Goal: Task Accomplishment & Management: Complete application form

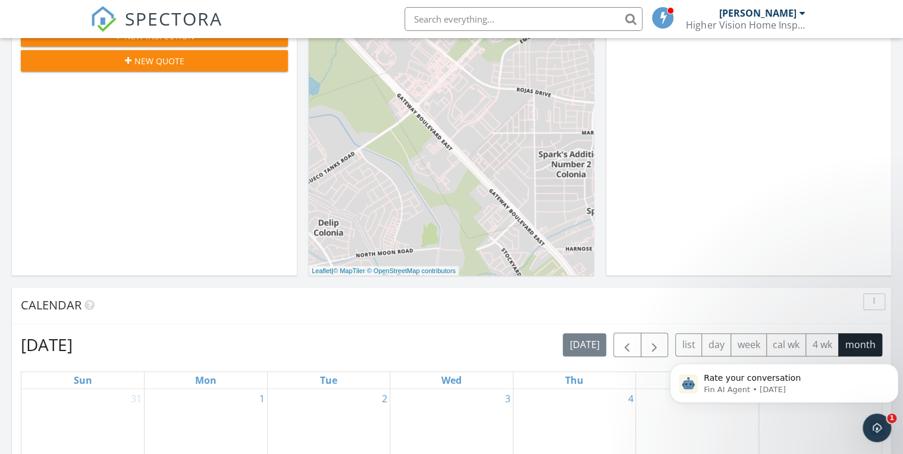
scroll to position [571, 0]
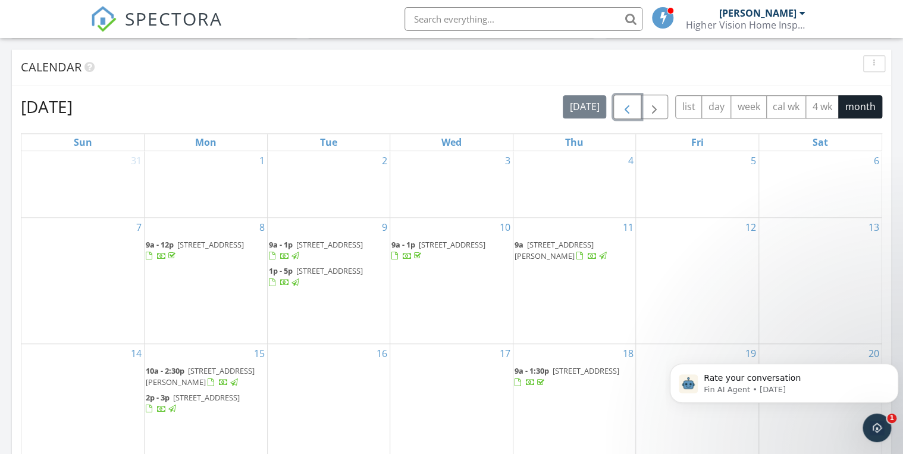
click at [630, 110] on span "button" at bounding box center [627, 107] width 14 height 14
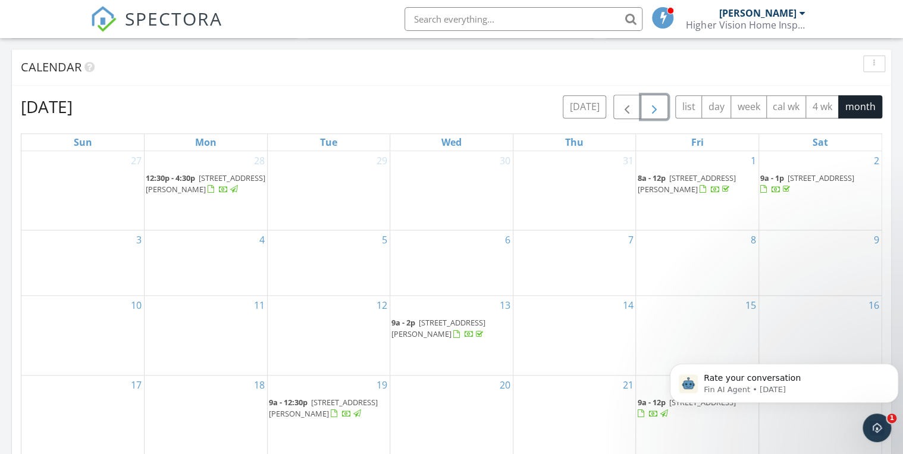
click at [649, 110] on span "button" at bounding box center [654, 107] width 14 height 14
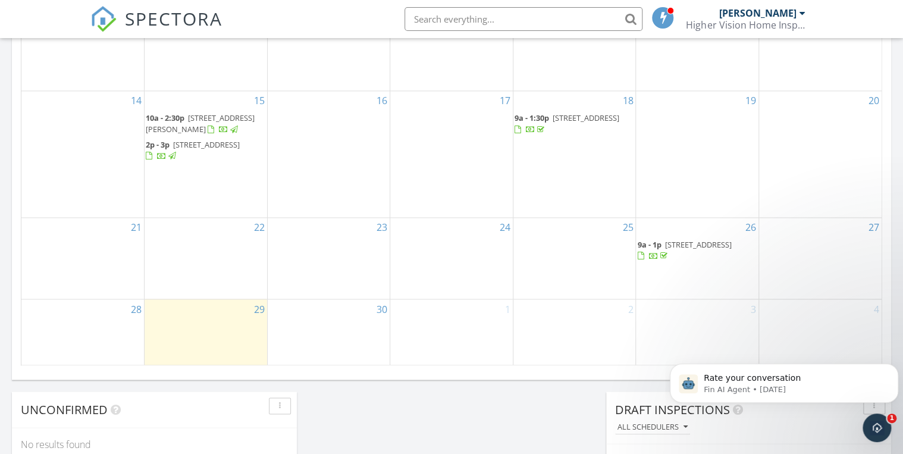
scroll to position [666, 0]
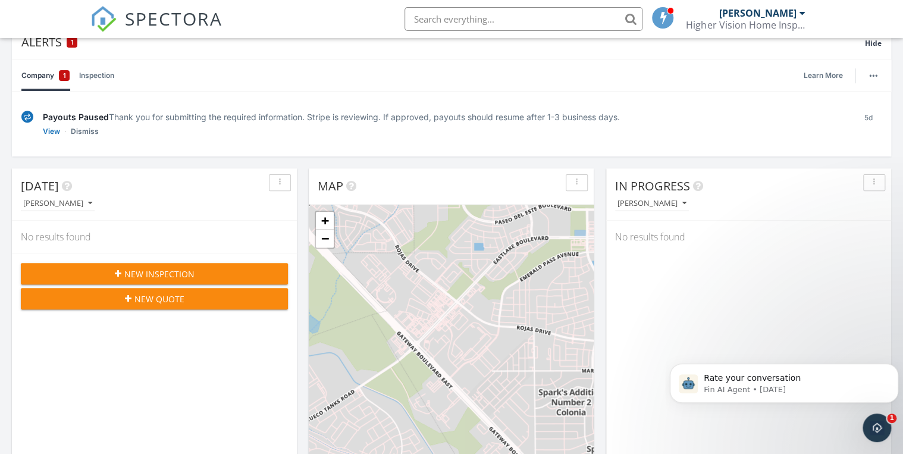
click at [144, 275] on span "New Inspection" at bounding box center [159, 274] width 70 height 12
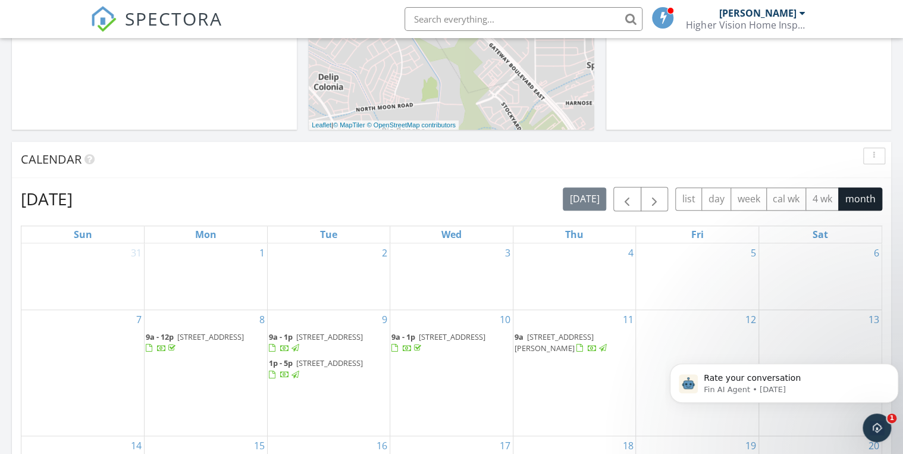
scroll to position [476, 0]
